Goal: Task Accomplishment & Management: Use online tool/utility

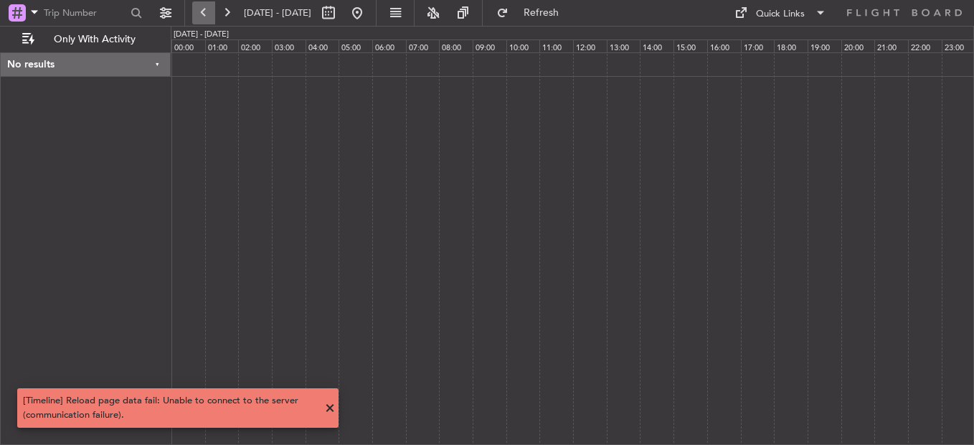
click at [203, 18] on button at bounding box center [203, 12] width 23 height 23
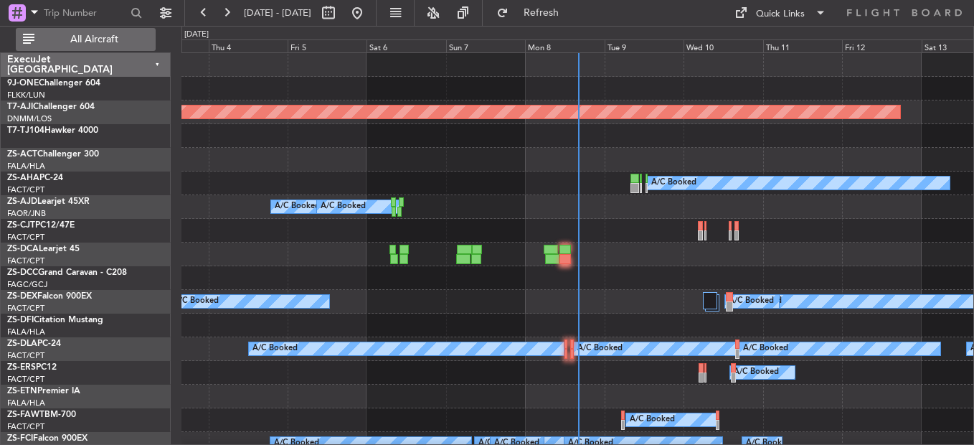
click at [106, 36] on span "All Aircraft" at bounding box center [94, 39] width 114 height 10
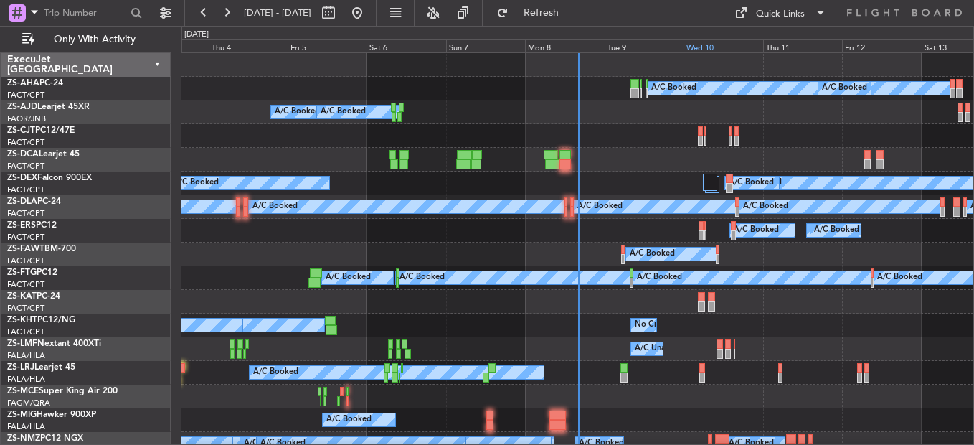
click at [724, 50] on div "Wed 10" at bounding box center [722, 45] width 79 height 13
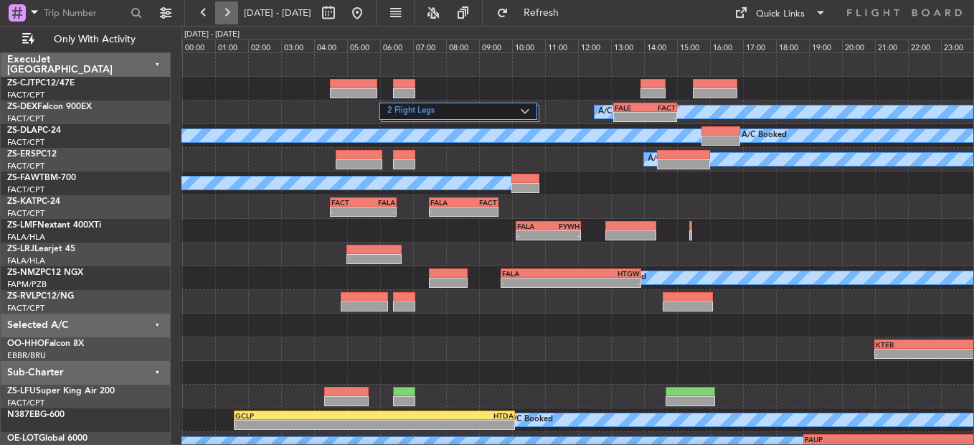
click at [234, 19] on button at bounding box center [226, 12] width 23 height 23
